Goal: Task Accomplishment & Management: Use online tool/utility

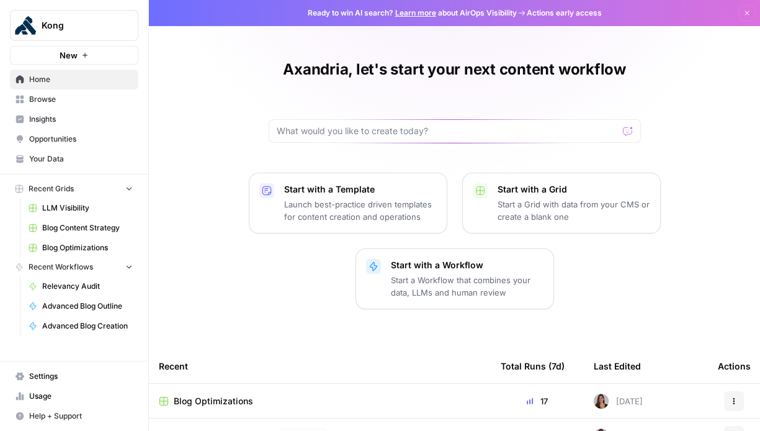
drag, startPoint x: 49, startPoint y: 102, endPoint x: 56, endPoint y: 107, distance: 8.9
click at [49, 102] on span "Browse" at bounding box center [81, 99] width 104 height 11
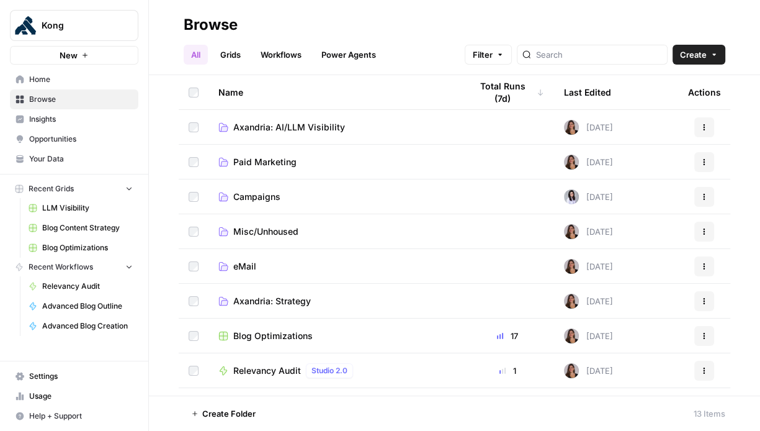
scroll to position [136, 0]
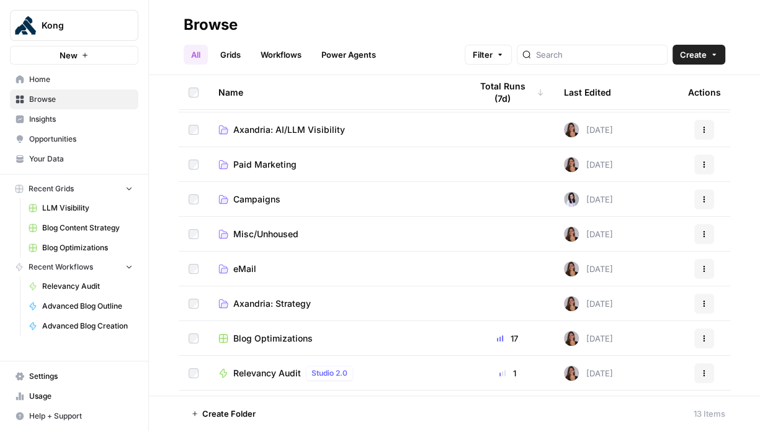
click at [75, 53] on span "New" at bounding box center [69, 55] width 18 height 12
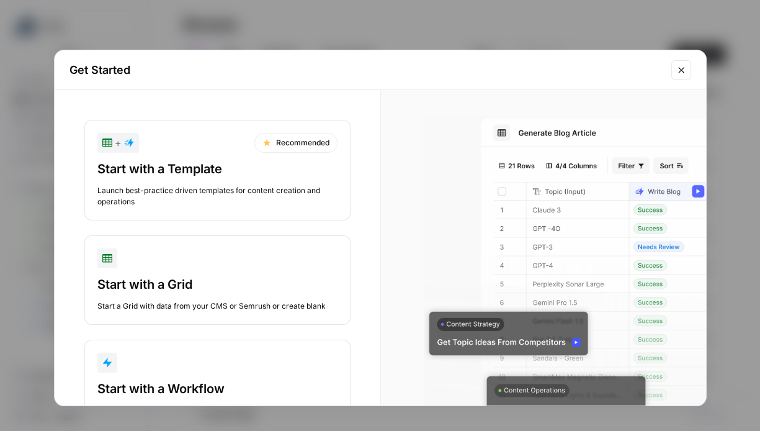
scroll to position [52, 0]
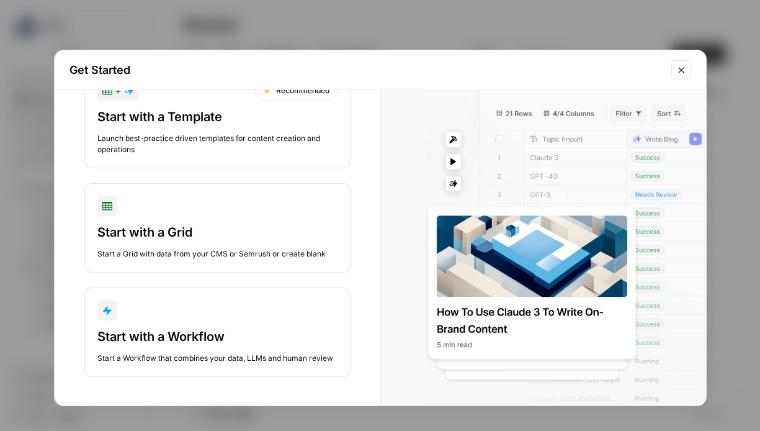
drag, startPoint x: 496, startPoint y: 25, endPoint x: 489, endPoint y: 25, distance: 6.8
click at [496, 25] on div "Get Started + Recommended Start with a Template Launch best-practice driven tem…" at bounding box center [380, 215] width 760 height 431
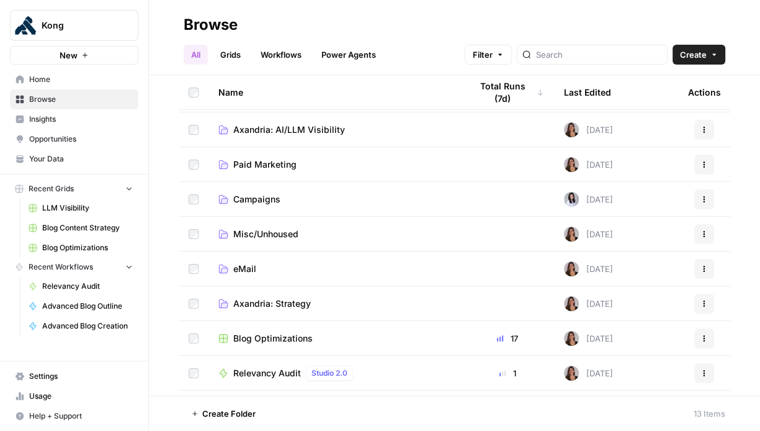
scroll to position [166, 0]
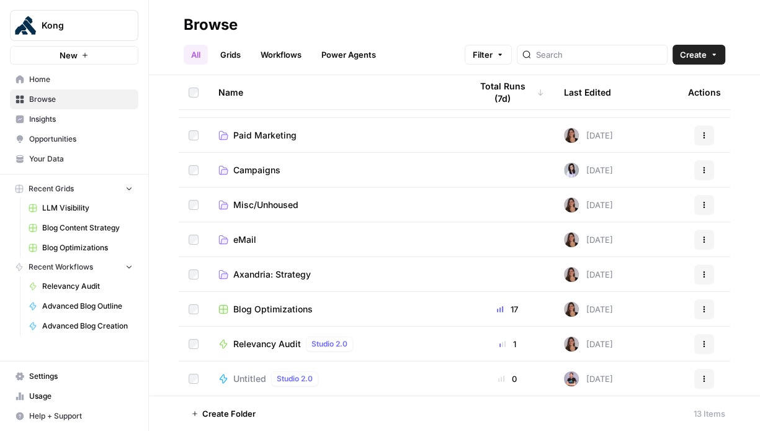
click at [297, 311] on span "Blog Optimizations" at bounding box center [272, 309] width 79 height 12
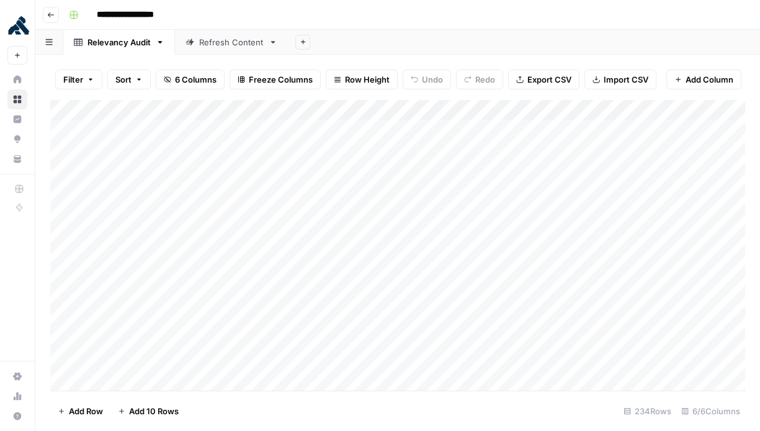
click at [56, 17] on button "Go back" at bounding box center [51, 15] width 16 height 16
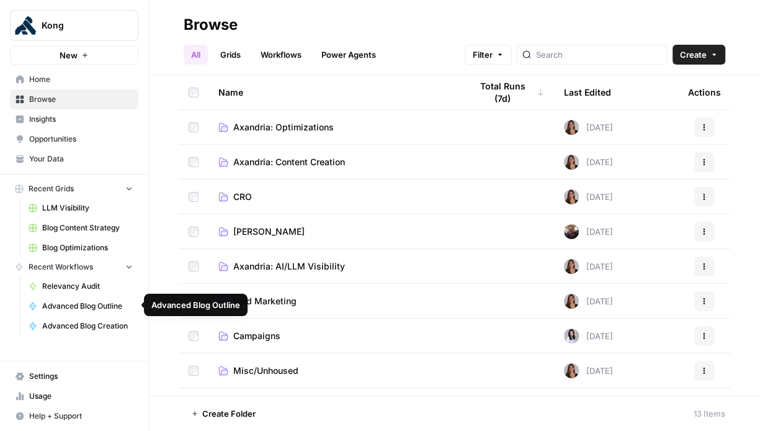
click at [83, 284] on span "Relevancy Audit" at bounding box center [87, 285] width 91 height 11
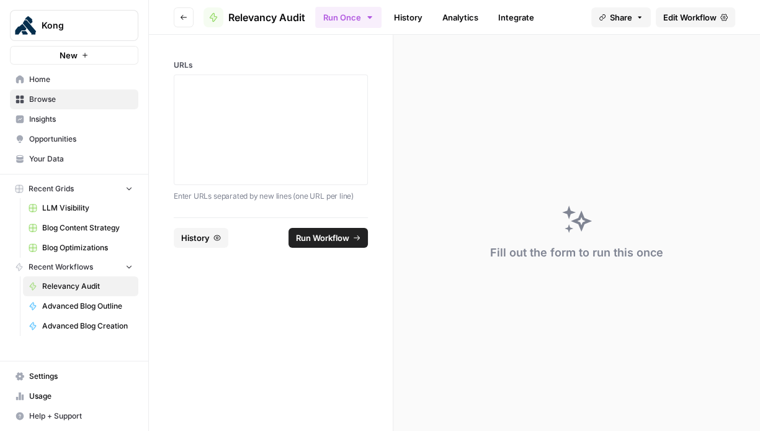
drag, startPoint x: 184, startPoint y: 92, endPoint x: 279, endPoint y: 185, distance: 133.4
click at [278, 184] on div "URLs Enter URLs separated by new lines (one URL per line)" at bounding box center [271, 131] width 194 height 143
click at [694, 17] on span "Edit Workflow" at bounding box center [689, 17] width 53 height 12
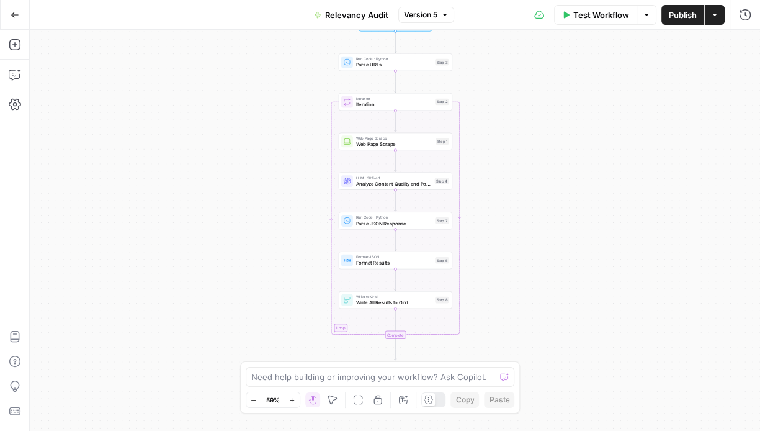
drag, startPoint x: 19, startPoint y: 20, endPoint x: 39, endPoint y: 55, distance: 40.9
click at [19, 20] on button "Go Back" at bounding box center [15, 15] width 22 height 22
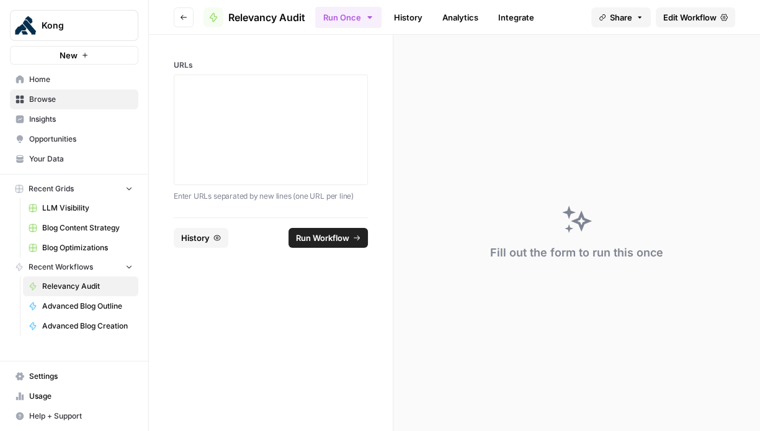
drag, startPoint x: 60, startPoint y: 208, endPoint x: 78, endPoint y: 212, distance: 18.4
click at [60, 208] on span "LLM Visibility" at bounding box center [87, 207] width 91 height 11
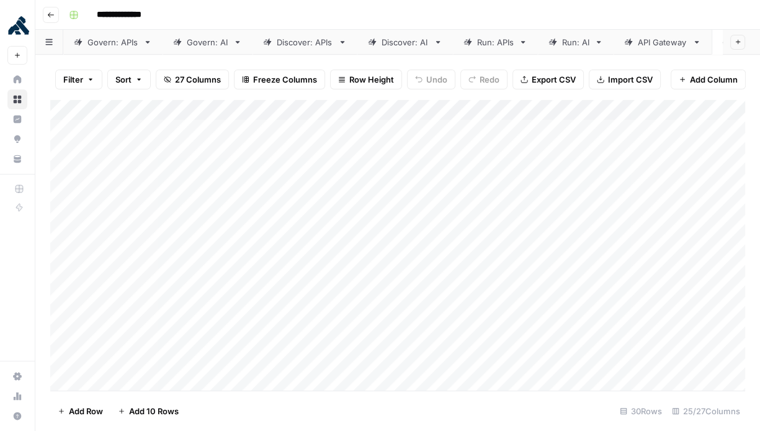
click at [48, 20] on button "Go back" at bounding box center [51, 15] width 16 height 16
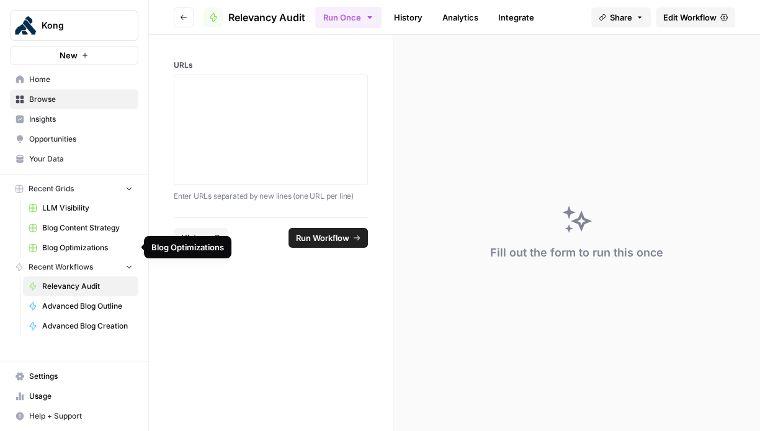
click at [86, 229] on span "Blog Content Strategy" at bounding box center [87, 227] width 91 height 11
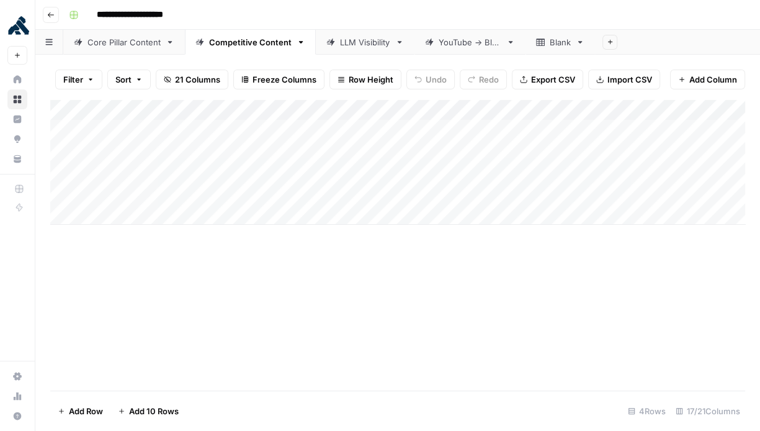
click at [52, 16] on icon "button" at bounding box center [50, 14] width 7 height 7
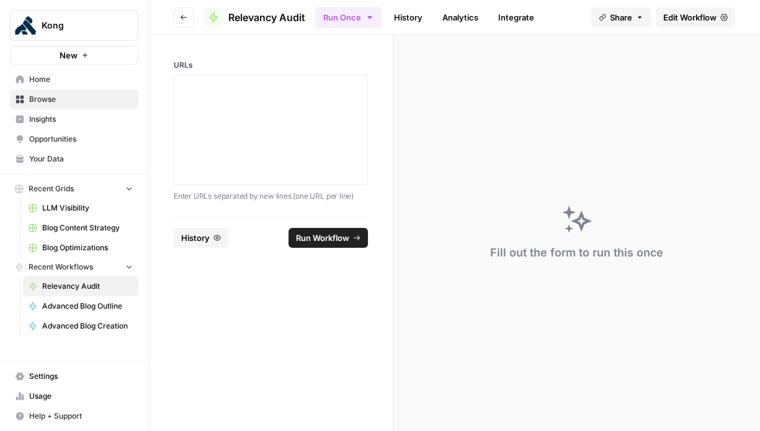
click at [71, 53] on span "New" at bounding box center [69, 55] width 18 height 12
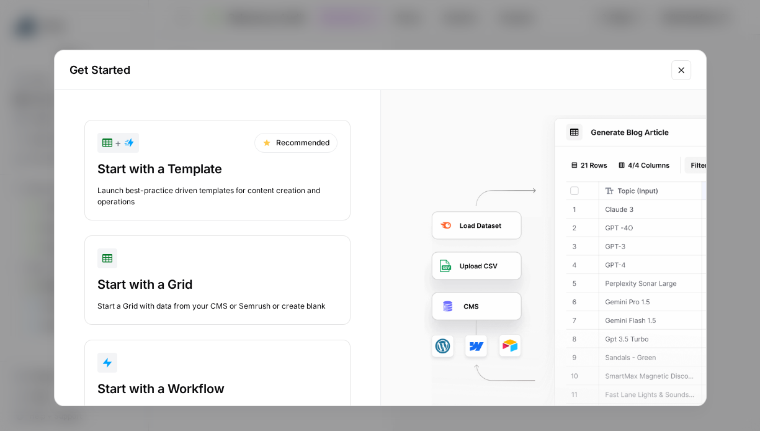
scroll to position [52, 0]
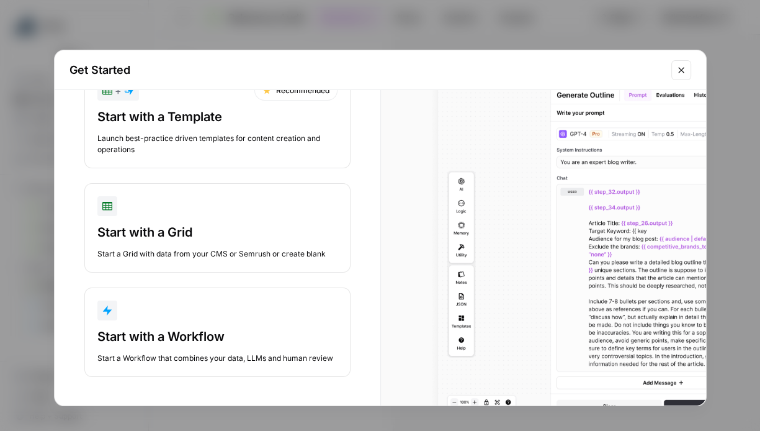
drag, startPoint x: 215, startPoint y: 302, endPoint x: 239, endPoint y: 304, distance: 24.9
click at [215, 301] on div "button" at bounding box center [217, 310] width 240 height 20
